Goal: Task Accomplishment & Management: Manage account settings

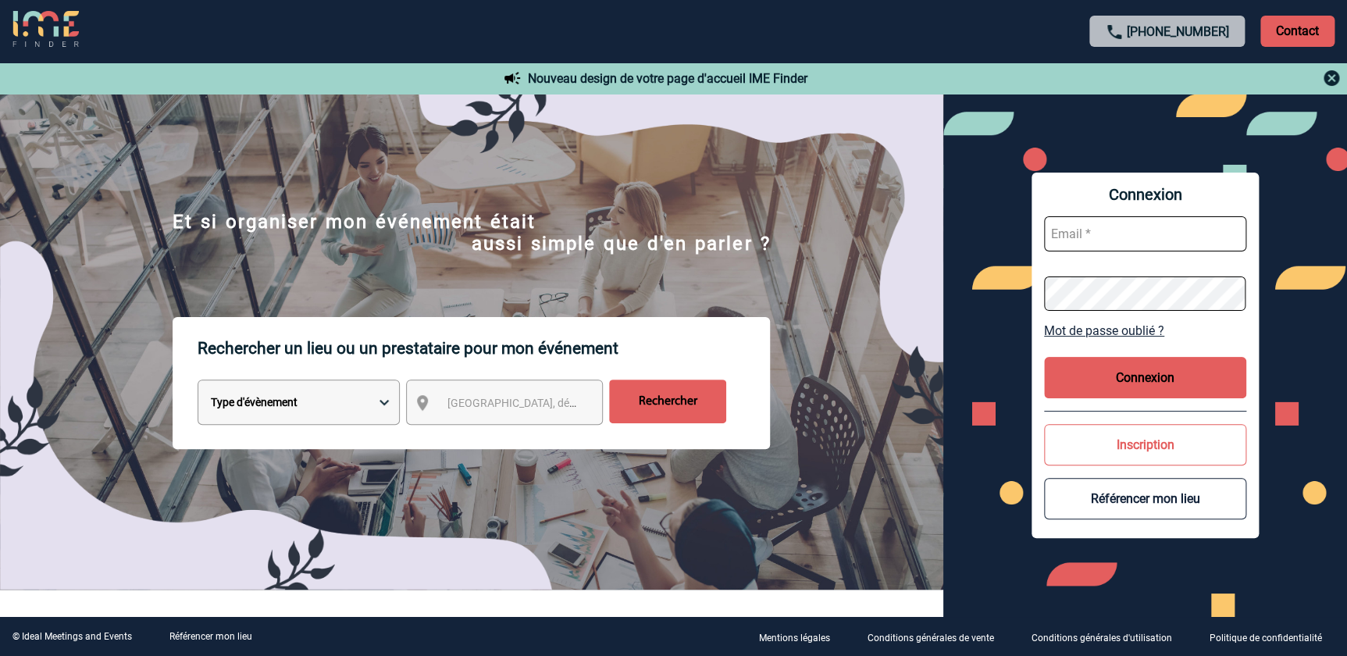
type input "[EMAIL_ADDRESS][DOMAIN_NAME]"
click at [1175, 375] on button "Connexion" at bounding box center [1145, 377] width 202 height 41
type input "[EMAIL_ADDRESS][DOMAIN_NAME]"
click at [1136, 386] on button "Connexion" at bounding box center [1145, 377] width 202 height 41
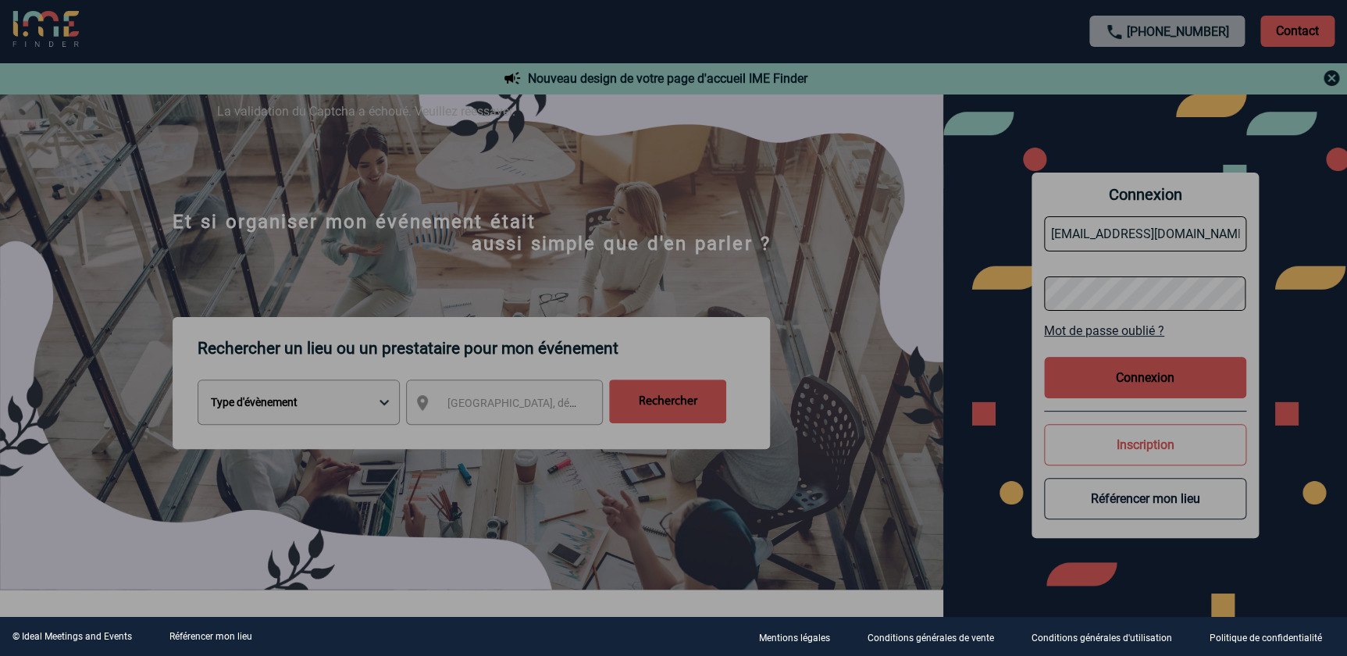
click at [850, 374] on div at bounding box center [673, 328] width 1347 height 656
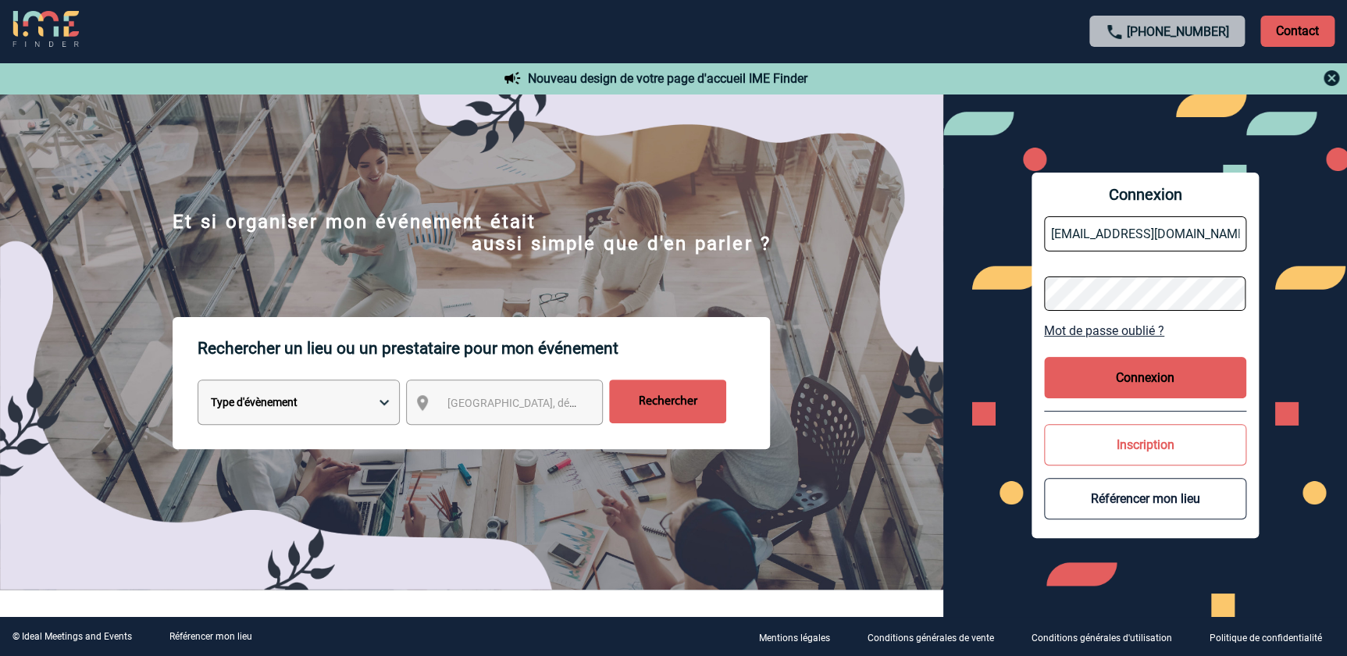
click at [1114, 377] on button "Connexion" at bounding box center [1145, 377] width 202 height 41
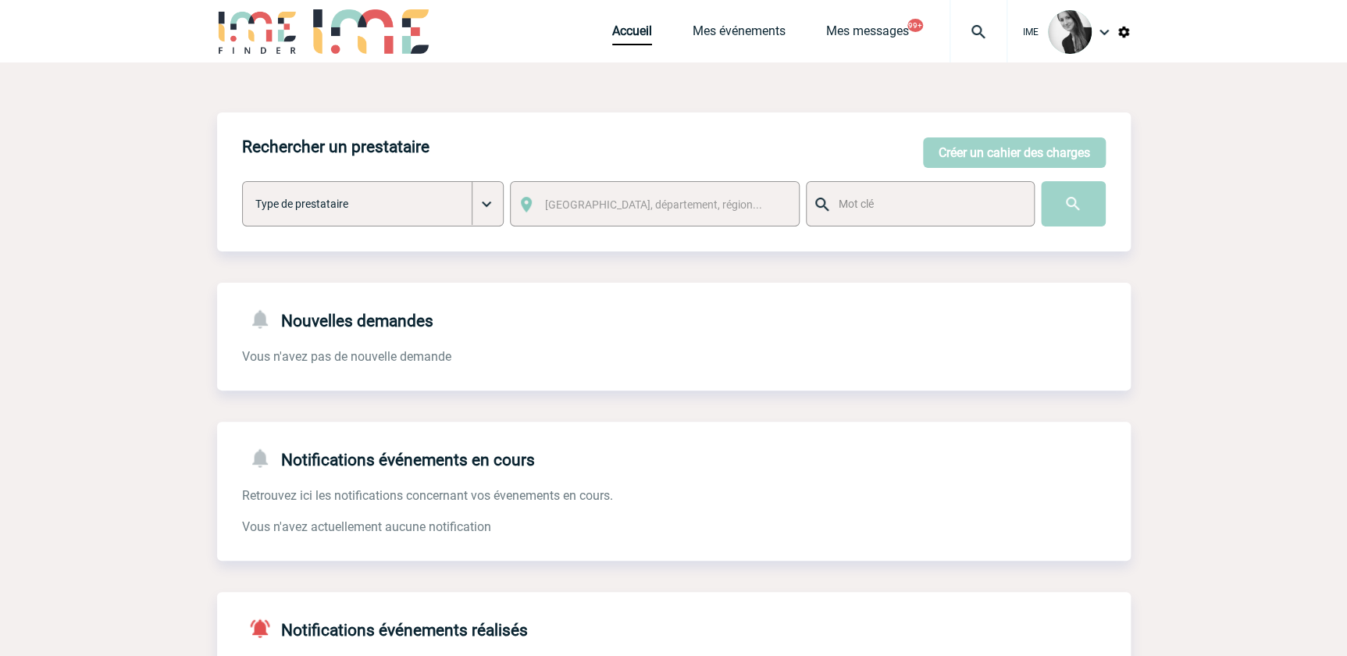
click at [744, 22] on div "Accueil Mes événements Mes messages 99+ Projet, client Projet, client" at bounding box center [809, 31] width 395 height 62
click at [732, 37] on link "Mes événements" at bounding box center [739, 34] width 93 height 22
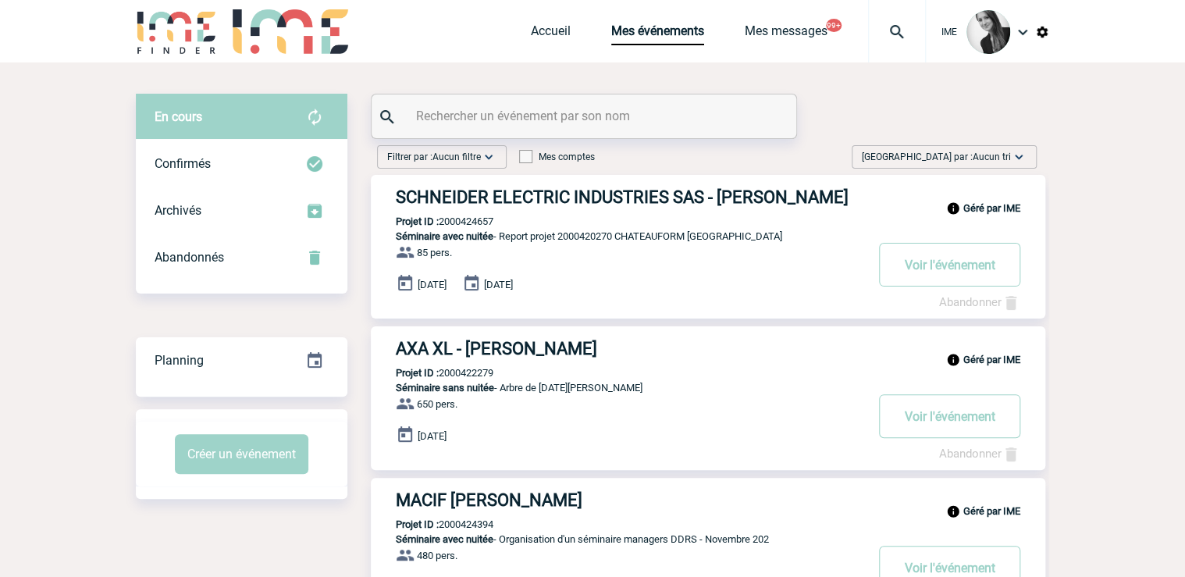
click at [949, 150] on span "Trier par : Aucun tri" at bounding box center [936, 157] width 149 height 16
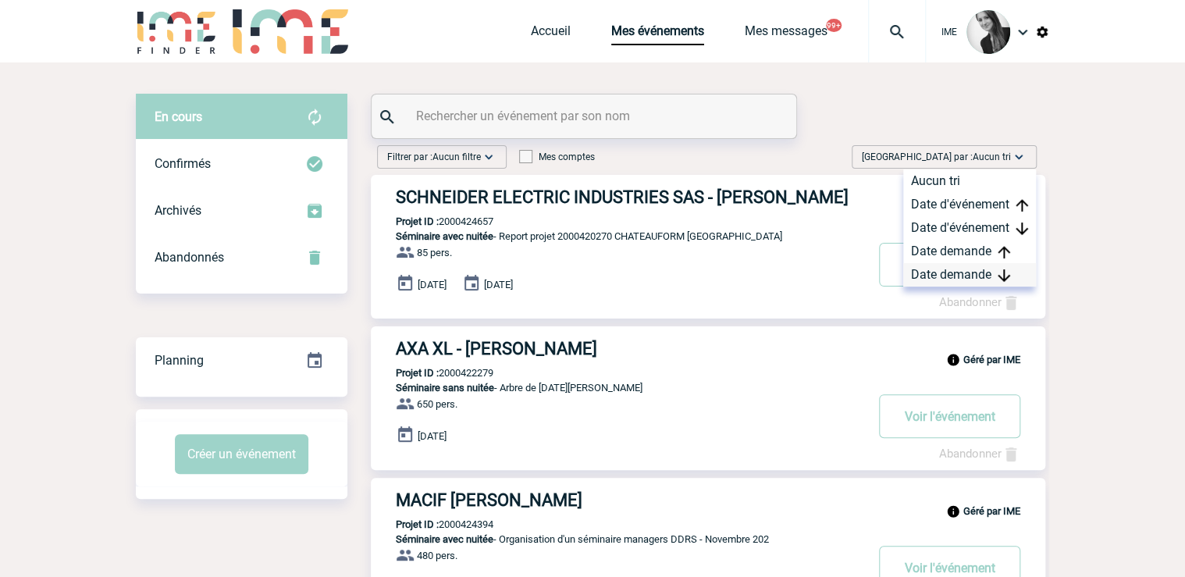
click at [938, 276] on div "Date demande" at bounding box center [969, 274] width 133 height 23
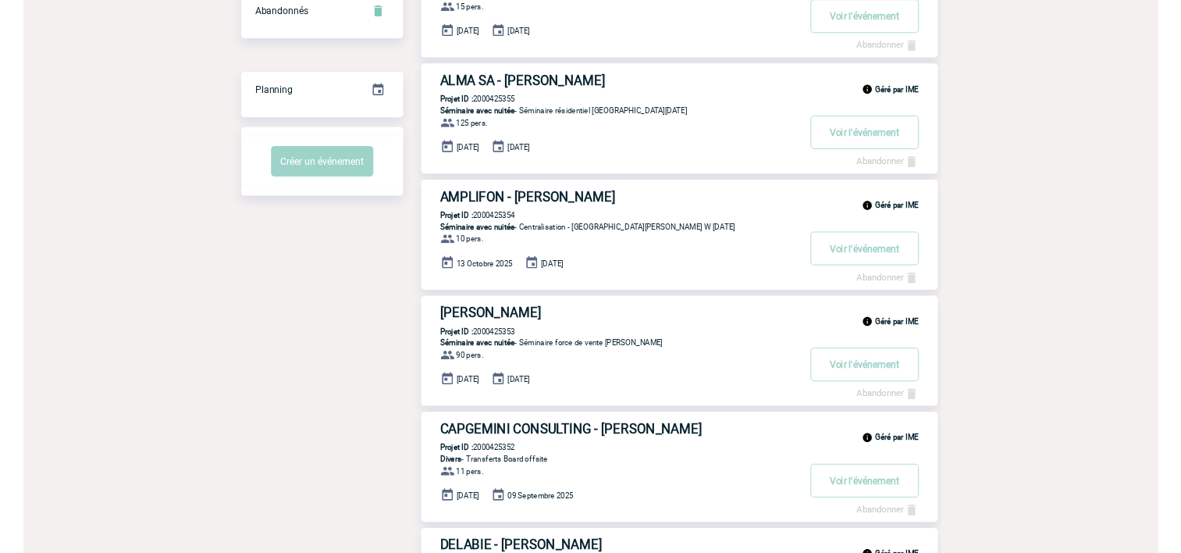
scroll to position [78, 0]
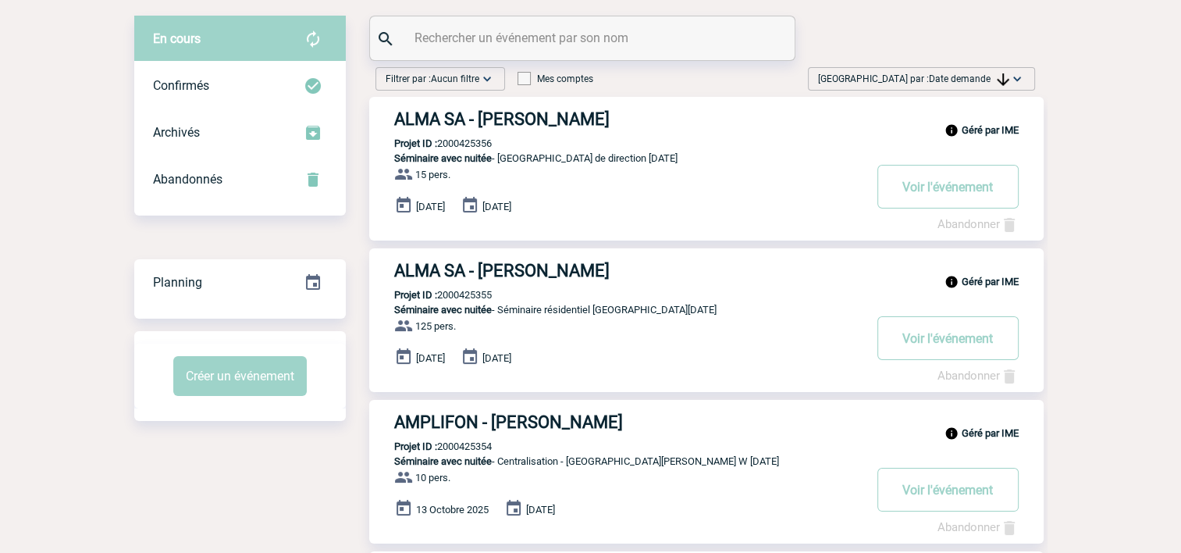
click at [985, 80] on span "Date demande" at bounding box center [969, 78] width 80 height 11
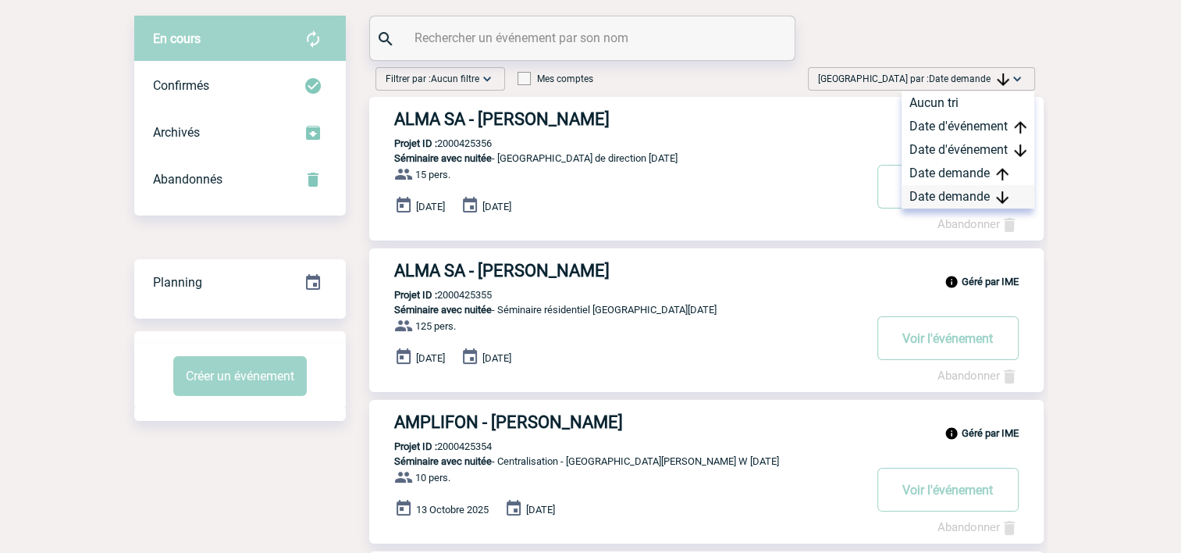
click at [962, 195] on div "Date demande" at bounding box center [968, 196] width 133 height 23
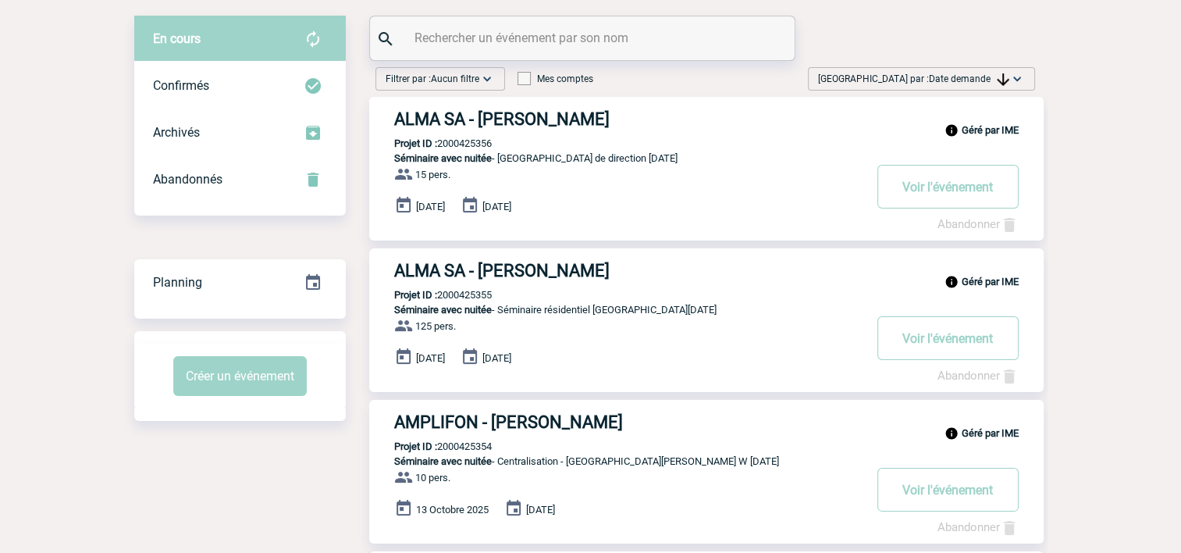
click at [1020, 77] on img at bounding box center [1017, 79] width 16 height 16
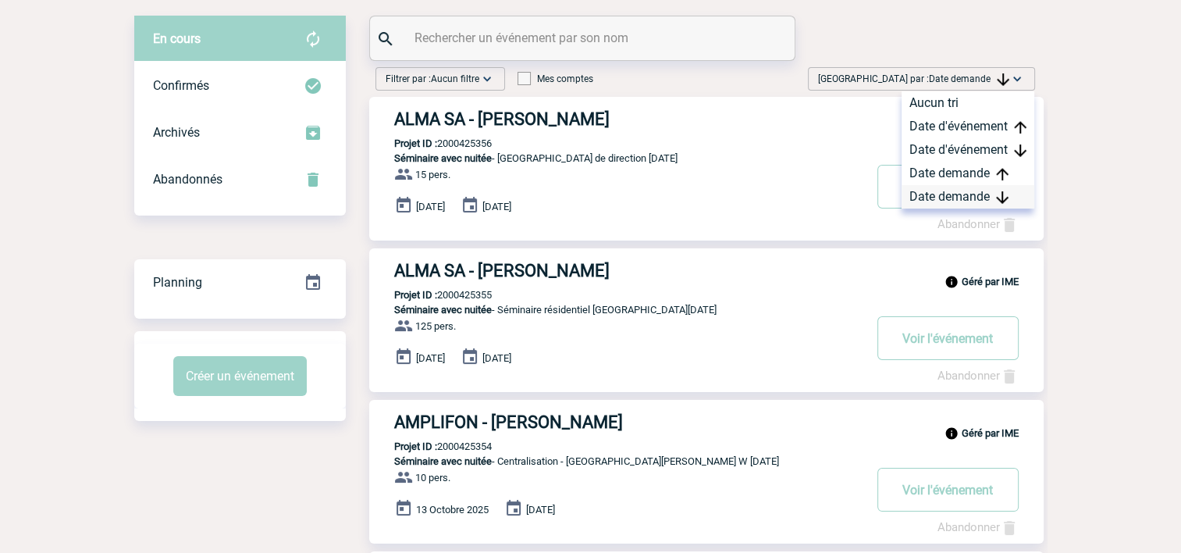
click at [995, 199] on div "Date demande" at bounding box center [968, 196] width 133 height 23
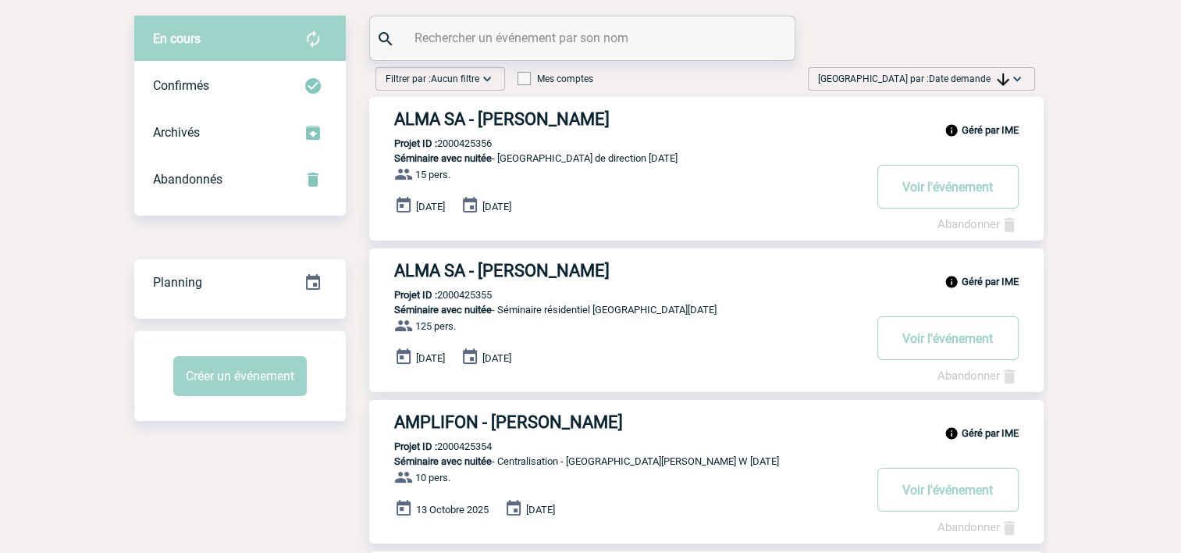
drag, startPoint x: 952, startPoint y: 84, endPoint x: 984, endPoint y: 159, distance: 81.5
click at [953, 84] on span "Trier par : Date demande" at bounding box center [913, 79] width 191 height 16
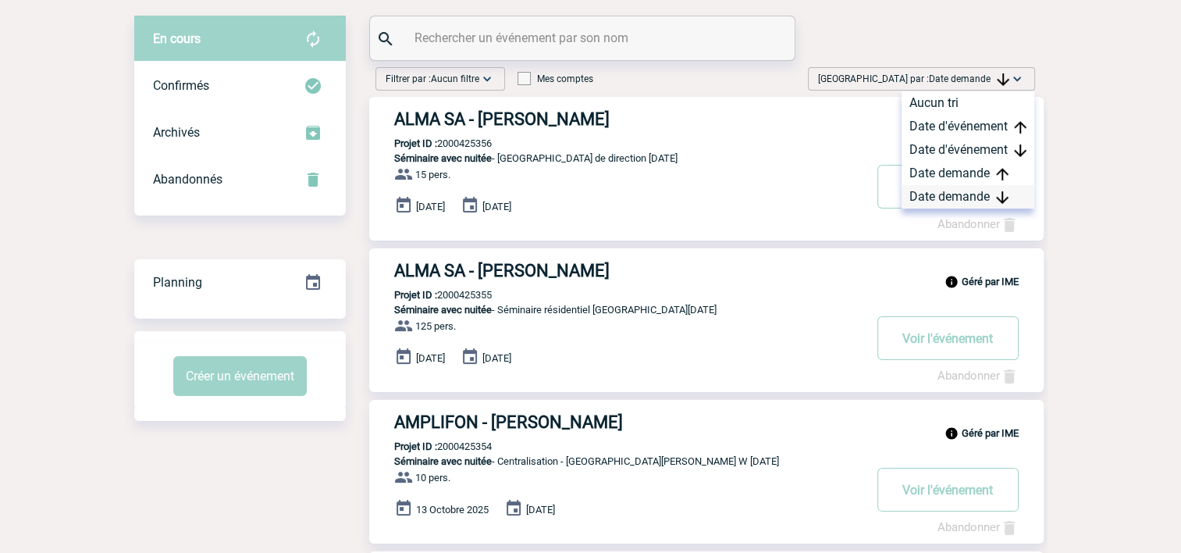
click at [959, 194] on div "Date demande" at bounding box center [968, 196] width 133 height 23
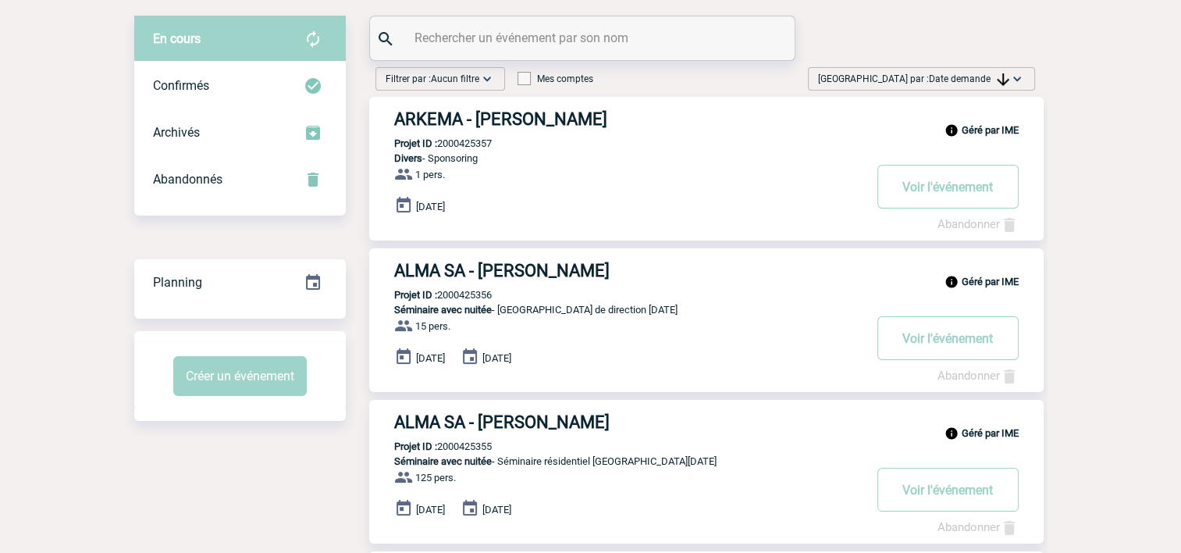
click at [968, 76] on span "Date demande" at bounding box center [969, 78] width 80 height 11
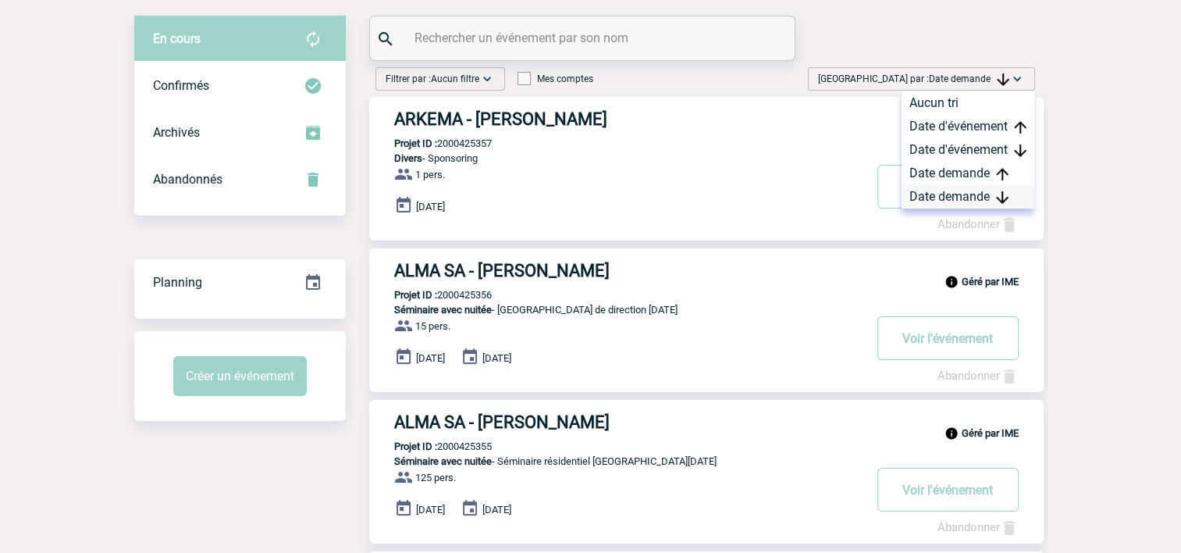
click at [949, 201] on div "Date demande" at bounding box center [968, 196] width 133 height 23
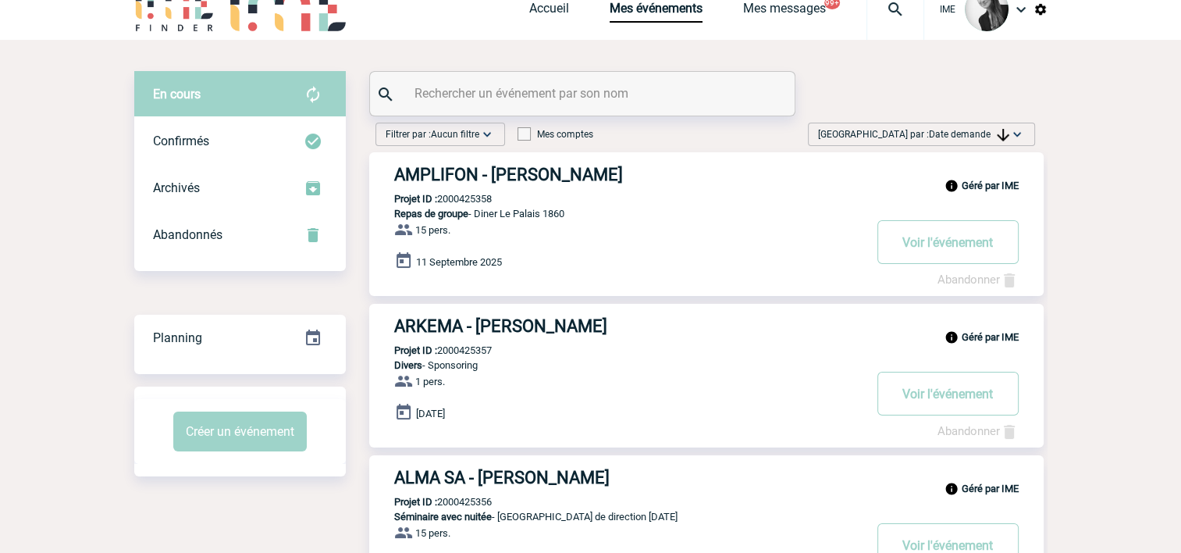
scroll to position [0, 0]
